Goal: Information Seeking & Learning: Compare options

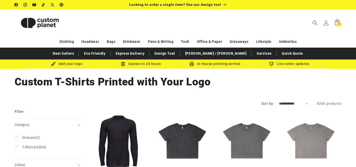
click at [46, 24] on img at bounding box center [40, 23] width 50 height 23
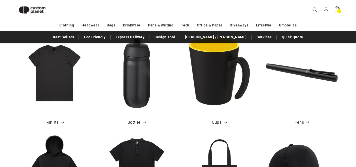
scroll to position [178, 0]
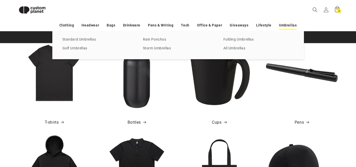
click at [290, 24] on link "Umbrellas" at bounding box center [288, 25] width 18 height 9
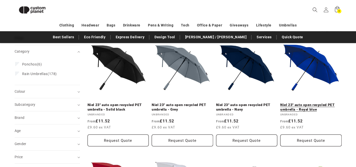
scroll to position [88, 0]
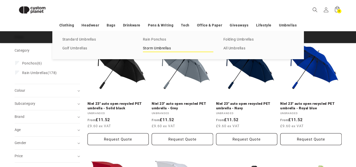
click at [155, 49] on link "Storm Umbrellas" at bounding box center [178, 48] width 70 height 7
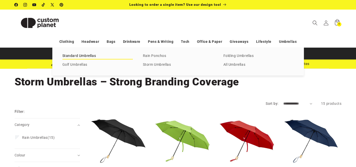
click at [86, 56] on link "Standard Umbrellas" at bounding box center [97, 56] width 70 height 7
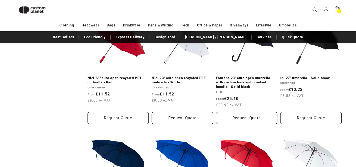
scroll to position [283, 0]
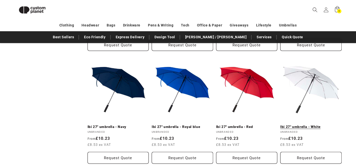
click at [312, 124] on link "Ibi 27" umbrella - White" at bounding box center [310, 126] width 61 height 5
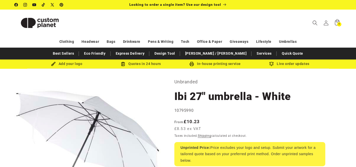
click at [312, 99] on h1 "Ibi 27" umbrella - White" at bounding box center [249, 96] width 151 height 14
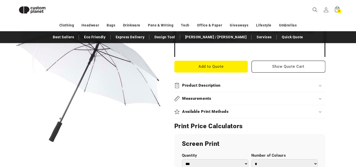
scroll to position [153, 0]
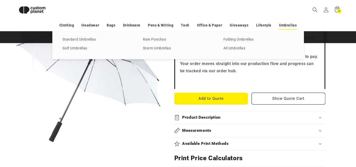
click at [285, 26] on link "Umbrellas" at bounding box center [288, 25] width 18 height 9
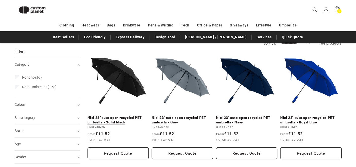
scroll to position [80, 0]
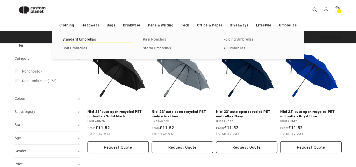
click at [91, 40] on link "Standard Umbrellas" at bounding box center [97, 39] width 70 height 7
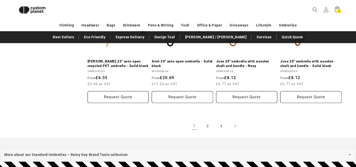
scroll to position [630, 0]
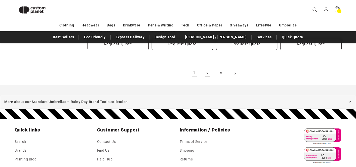
click at [208, 72] on link "2" at bounding box center [207, 73] width 11 height 11
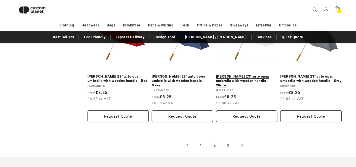
scroll to position [587, 0]
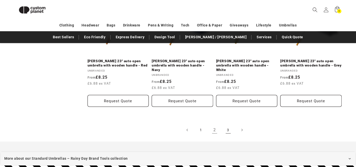
click at [230, 124] on link "3" at bounding box center [227, 129] width 11 height 11
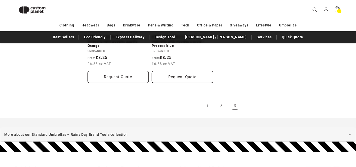
scroll to position [259, 0]
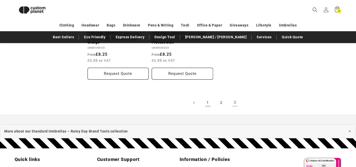
click at [208, 97] on link "1" at bounding box center [207, 102] width 11 height 11
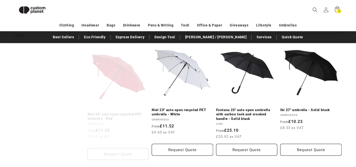
scroll to position [185, 0]
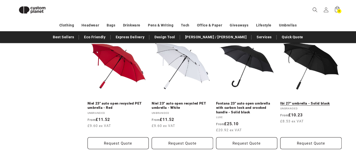
click at [301, 102] on link "Ibi 27" umbrella - Solid black" at bounding box center [310, 103] width 61 height 5
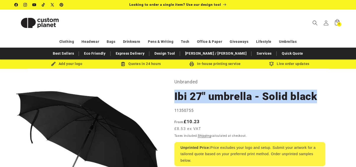
drag, startPoint x: 172, startPoint y: 96, endPoint x: 294, endPoint y: 97, distance: 121.9
copy h1 "Ibi 27" umbrella - Solid black"
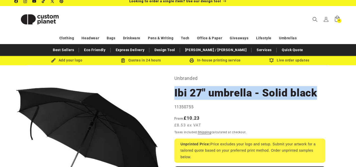
scroll to position [4, 0]
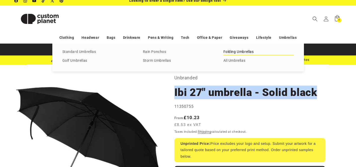
click at [239, 52] on link "Folding Umbrellas" at bounding box center [258, 52] width 70 height 7
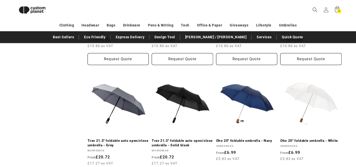
scroll to position [584, 0]
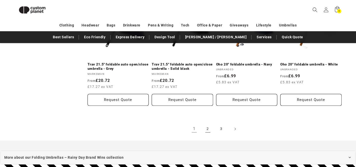
click at [206, 123] on link "2" at bounding box center [207, 128] width 11 height 11
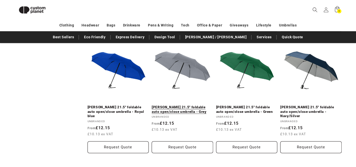
scroll to position [552, 0]
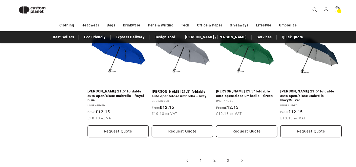
click at [229, 155] on link "3" at bounding box center [227, 160] width 11 height 11
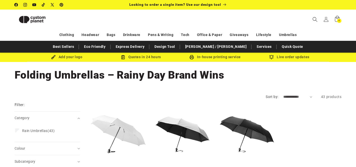
scroll to position [102, 0]
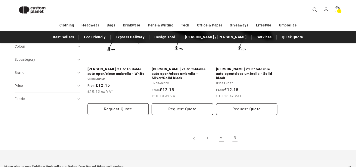
click at [221, 135] on link "2" at bounding box center [221, 137] width 11 height 11
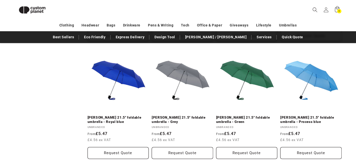
scroll to position [182, 0]
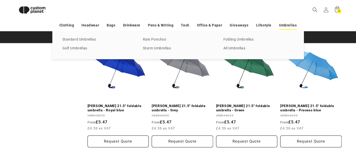
click at [289, 24] on link "Umbrellas" at bounding box center [288, 25] width 18 height 9
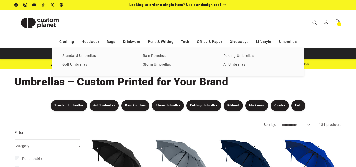
click at [282, 41] on link "Umbrellas" at bounding box center [288, 41] width 18 height 9
click at [102, 57] on link "Standard Umbrellas" at bounding box center [97, 56] width 70 height 7
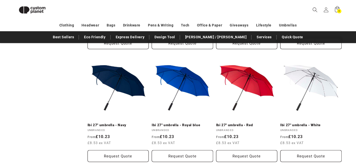
scroll to position [274, 0]
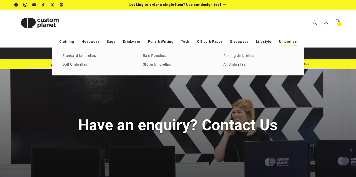
click at [288, 43] on link "Umbrellas" at bounding box center [288, 41] width 18 height 9
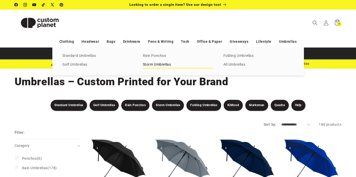
click at [162, 66] on link "Storm Umbrellas" at bounding box center [178, 64] width 70 height 7
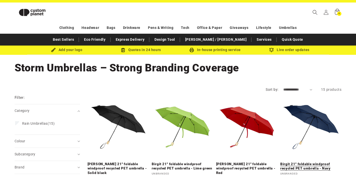
scroll to position [87, 0]
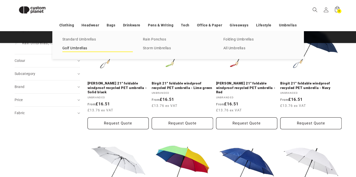
click at [71, 49] on link "Golf Umbrellas" at bounding box center [97, 48] width 70 height 7
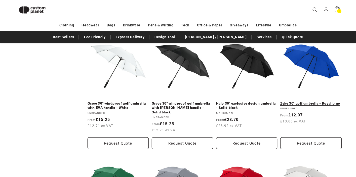
scroll to position [181, 0]
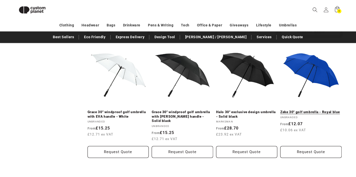
scroll to position [173, 0]
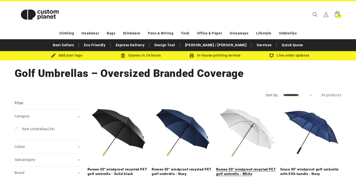
scroll to position [20, 0]
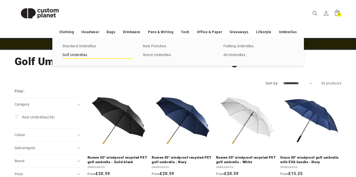
click at [82, 56] on link "Golf Umbrellas" at bounding box center [97, 55] width 70 height 7
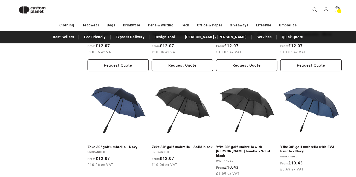
scroll to position [402, 0]
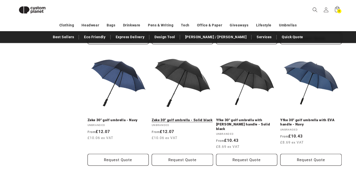
click at [195, 118] on link "Zeke 30" golf umbrella - Solid black" at bounding box center [182, 120] width 61 height 5
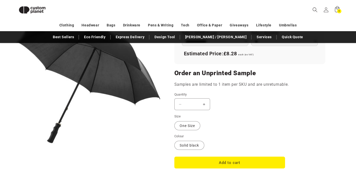
scroll to position [431, 0]
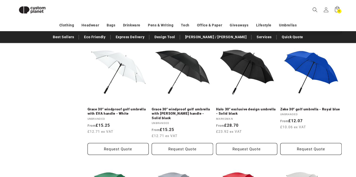
scroll to position [206, 0]
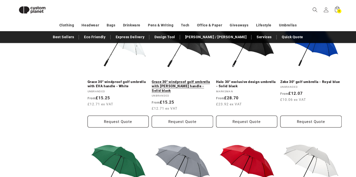
click at [193, 80] on link "Grace 30" windproof golf umbrella with [PERSON_NAME] handle - Solid black" at bounding box center [182, 86] width 61 height 13
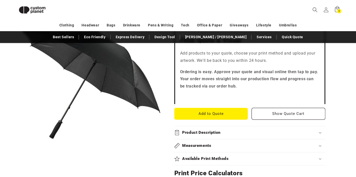
scroll to position [222, 0]
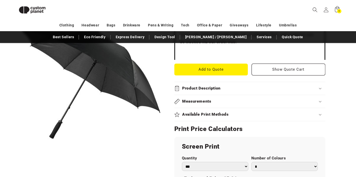
click at [199, 99] on h2 "Measurements" at bounding box center [196, 101] width 29 height 5
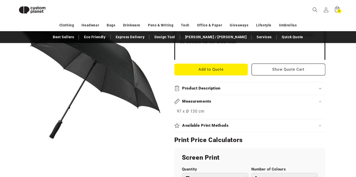
click at [203, 82] on summary "Product Description" at bounding box center [249, 88] width 151 height 13
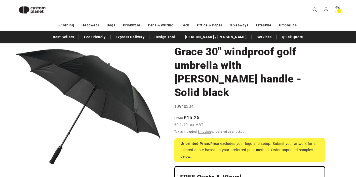
scroll to position [17, 0]
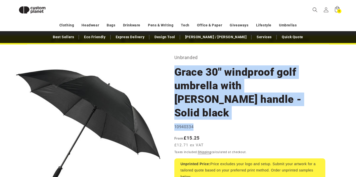
drag, startPoint x: 175, startPoint y: 70, endPoint x: 251, endPoint y: 108, distance: 84.3
drag, startPoint x: 224, startPoint y: 90, endPoint x: 189, endPoint y: 93, distance: 35.5
click at [181, 71] on h1 "Grace 30" windproof golf umbrella with EVA handle - Solid black" at bounding box center [249, 92] width 151 height 54
drag, startPoint x: 176, startPoint y: 70, endPoint x: 217, endPoint y: 84, distance: 43.2
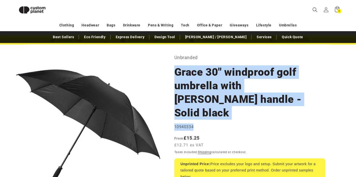
copy section "Grace 30" windproof golf umbrella with EVA handle - Solid black Grace 30" windp…"
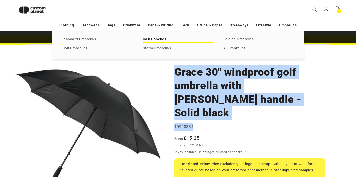
click at [162, 39] on link "Rain Ponchos" at bounding box center [178, 39] width 70 height 7
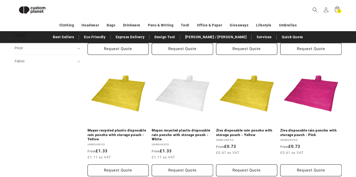
scroll to position [186, 0]
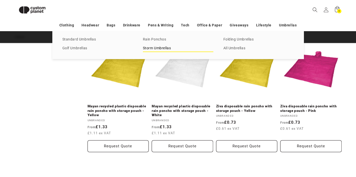
click at [164, 50] on link "Storm Umbrellas" at bounding box center [178, 48] width 70 height 7
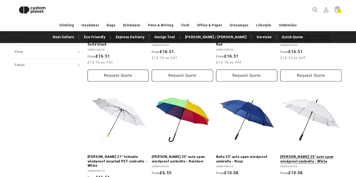
scroll to position [176, 0]
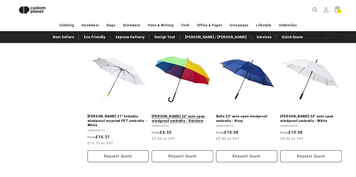
click at [195, 114] on link "[PERSON_NAME] 23" auto open windproof umbrella - Rainbow" at bounding box center [182, 118] width 61 height 9
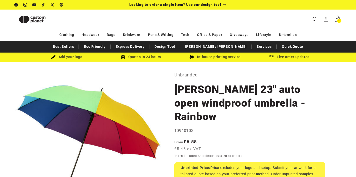
scroll to position [35, 0]
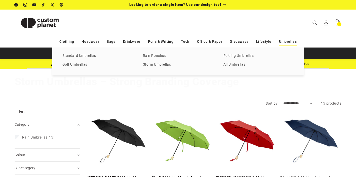
scroll to position [176, 0]
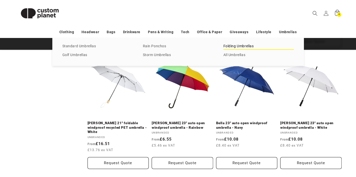
click at [235, 46] on link "Folding Umbrellas" at bounding box center [258, 46] width 70 height 7
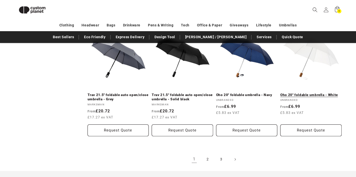
scroll to position [639, 0]
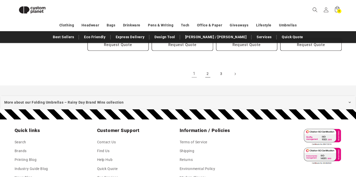
click at [209, 68] on link "2" at bounding box center [207, 73] width 11 height 11
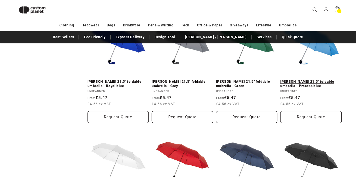
scroll to position [154, 0]
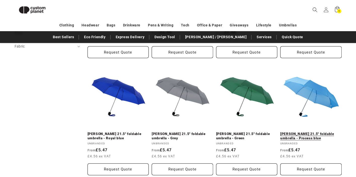
click at [321, 135] on link "[PERSON_NAME] 21.5" foldable umbrella - Process blue" at bounding box center [310, 136] width 61 height 9
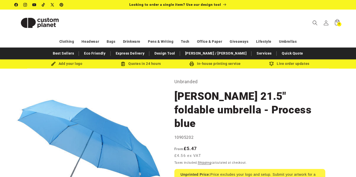
scroll to position [20, 0]
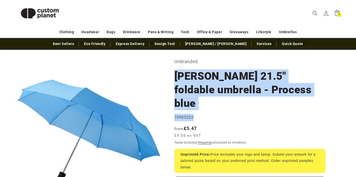
drag, startPoint x: 175, startPoint y: 73, endPoint x: 225, endPoint y: 103, distance: 58.5
copy section "[PERSON_NAME] 21.5" foldable umbrella - Process blue [PERSON_NAME] 21.5" foldab…"
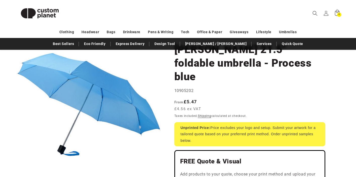
scroll to position [56, 0]
